Goal: Task Accomplishment & Management: Use online tool/utility

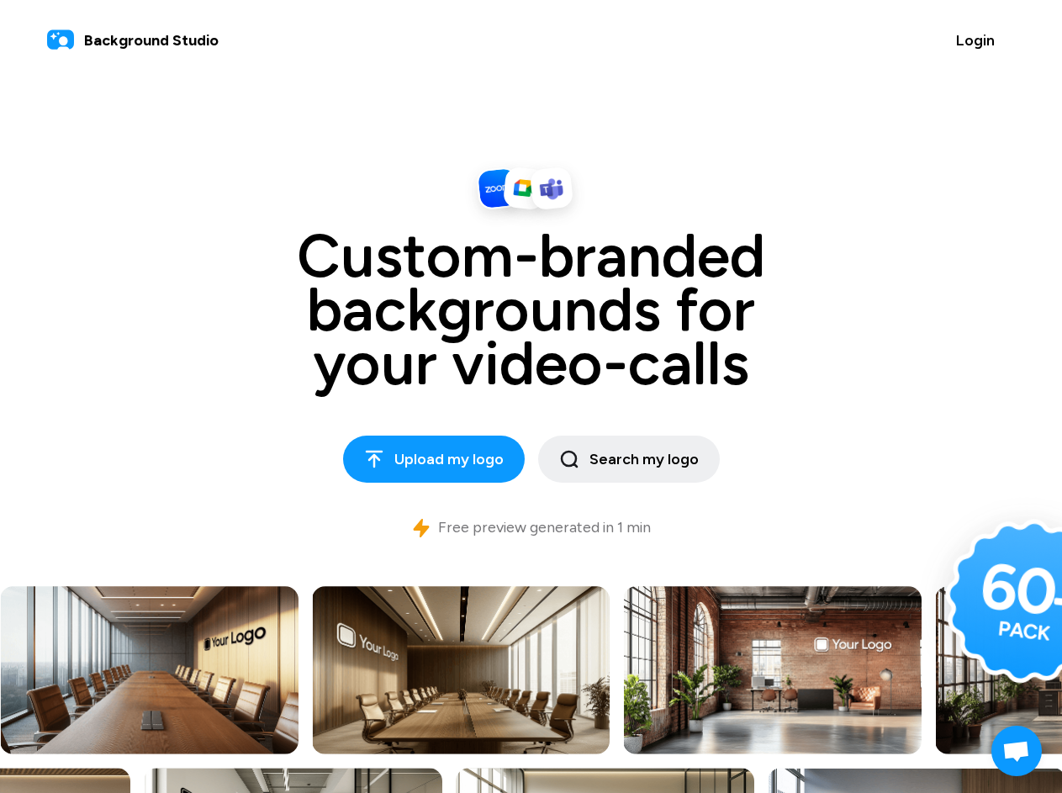
click at [975, 40] on span "Login" at bounding box center [975, 40] width 39 height 23
click at [435, 459] on span "Upload my logo" at bounding box center [434, 459] width 140 height 23
click at [628, 459] on span "Search my logo" at bounding box center [629, 459] width 140 height 23
click at [1017, 751] on span "Open chat" at bounding box center [1017, 753] width 28 height 24
